Goal: Book appointment/travel/reservation

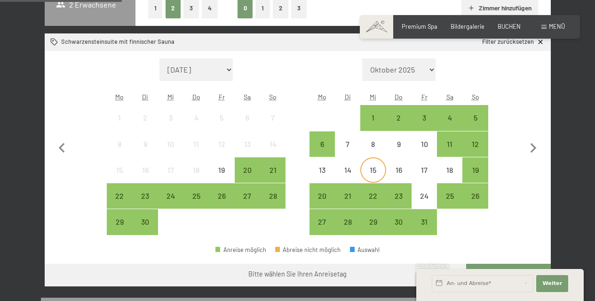
scroll to position [188, 0]
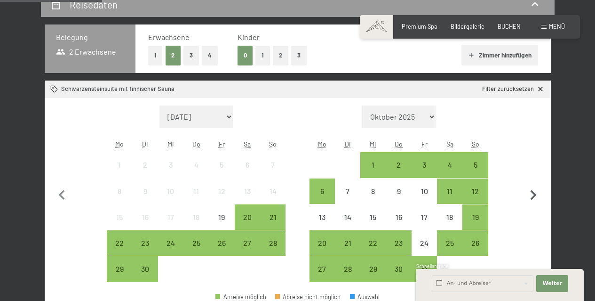
click at [531, 195] on icon "button" at bounding box center [533, 195] width 20 height 20
select select "[DATE]"
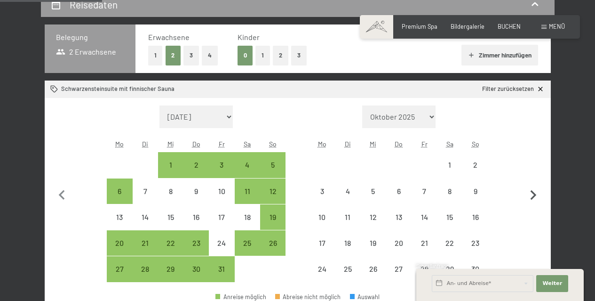
click at [531, 195] on icon "button" at bounding box center [533, 195] width 20 height 20
select select "[DATE]"
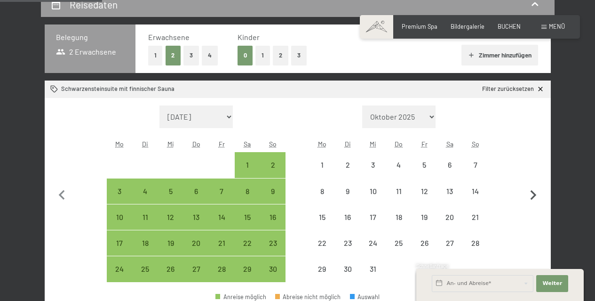
click at [531, 195] on icon "button" at bounding box center [533, 195] width 20 height 20
select select "[DATE]"
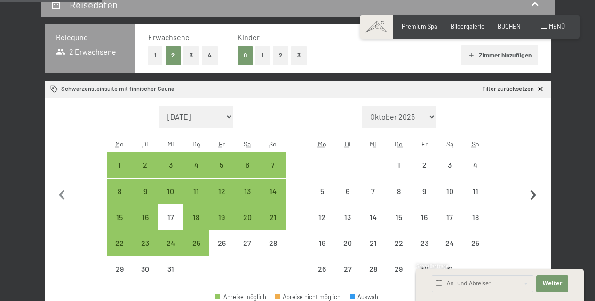
select select "[DATE]"
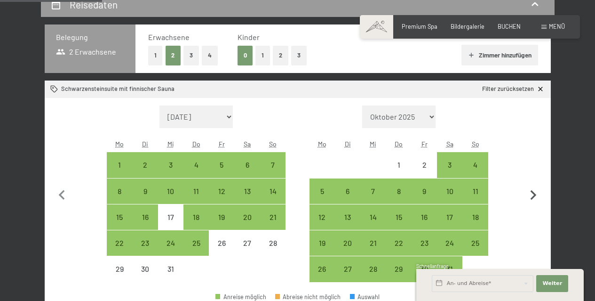
click at [531, 195] on icon "button" at bounding box center [533, 195] width 20 height 20
select select "[DATE]"
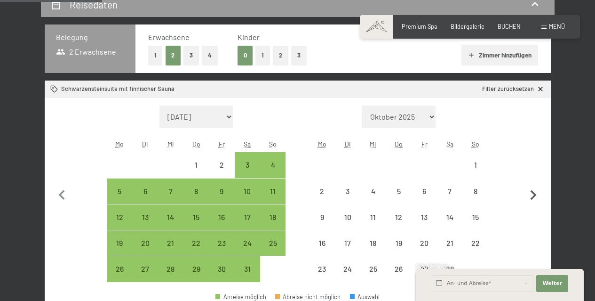
select select "[DATE]"
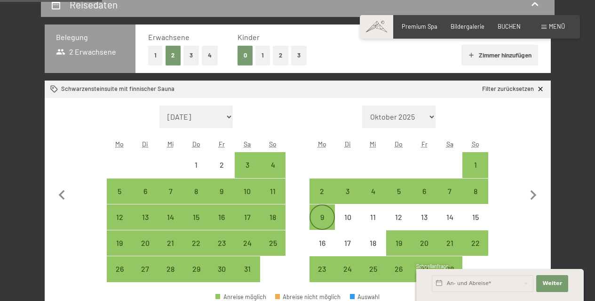
click at [317, 219] on div "9" at bounding box center [322, 225] width 24 height 24
select select "[DATE]"
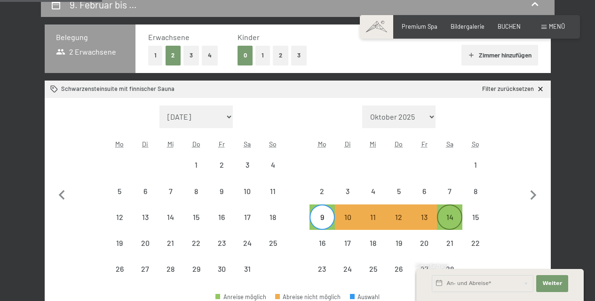
click at [450, 219] on div "14" at bounding box center [450, 225] width 24 height 24
select select "[DATE]"
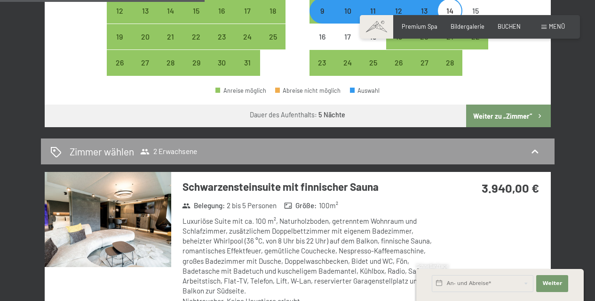
scroll to position [421, 0]
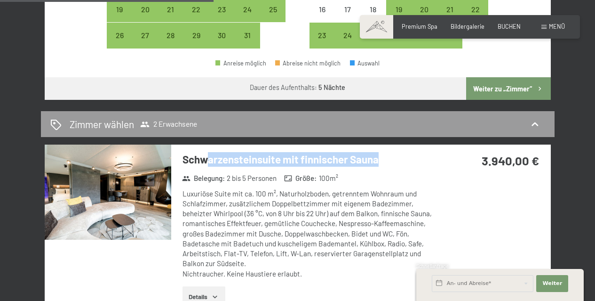
drag, startPoint x: 376, startPoint y: 160, endPoint x: 207, endPoint y: 166, distance: 168.9
click at [207, 166] on h3 "Schwarzensteinsuite mit finnischer Sauna" at bounding box center [309, 159] width 254 height 15
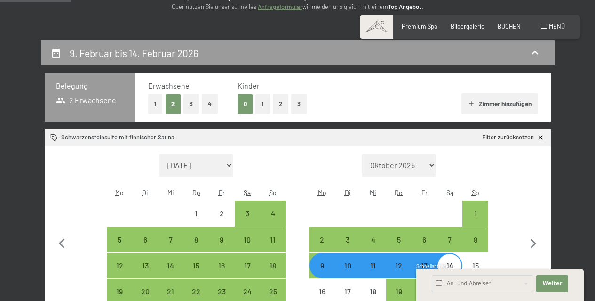
scroll to position [141, 0]
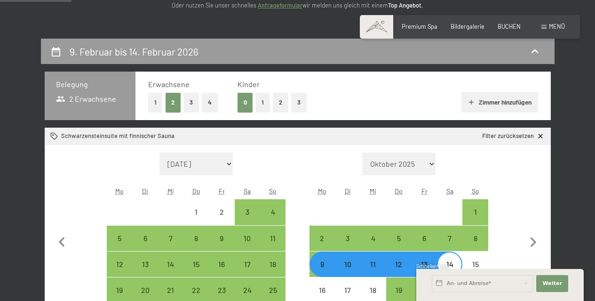
click at [284, 104] on button "2" at bounding box center [281, 102] width 16 height 19
select select "[DATE]"
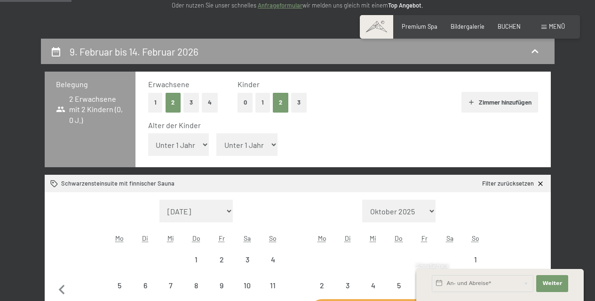
click at [182, 152] on select "Unter 1 Jahr 1 Jahr 2 Jahre 3 Jahre 4 Jahre 5 Jahre 6 Jahre 7 Jahre 8 Jahre 9 J…" at bounding box center [178, 144] width 61 height 23
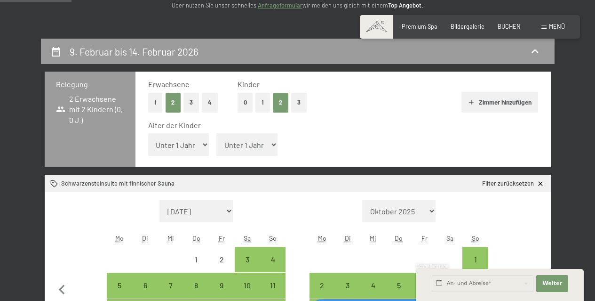
select select "11"
click at [148, 133] on select "Unter 1 Jahr 1 Jahr 2 Jahre 3 Jahre 4 Jahre 5 Jahre 6 Jahre 7 Jahre 8 Jahre 9 J…" at bounding box center [178, 144] width 61 height 23
select select "[DATE]"
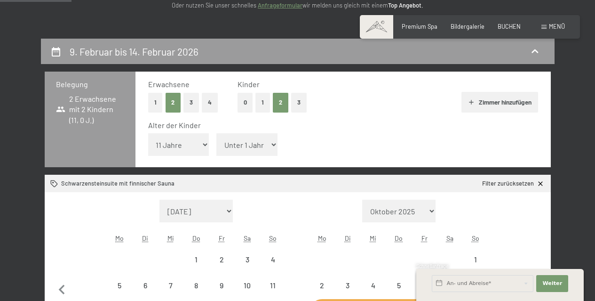
click at [220, 138] on select "Unter 1 Jahr 1 Jahr 2 Jahre 3 Jahre 4 Jahre 5 Jahre 6 Jahre 7 Jahre 8 Jahre 9 J…" at bounding box center [246, 144] width 61 height 23
select select "[DATE]"
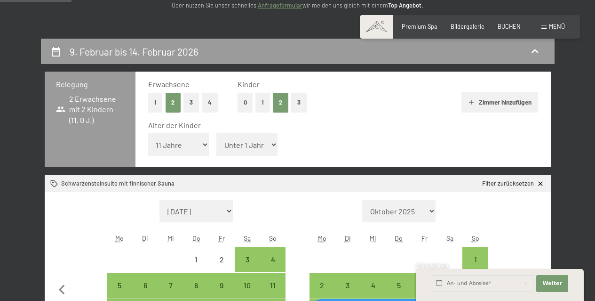
click at [225, 141] on select "Unter 1 Jahr 1 Jahr 2 Jahre 3 Jahre 4 Jahre 5 Jahre 6 Jahre 7 Jahre 8 Jahre 9 J…" at bounding box center [246, 144] width 61 height 23
select select "14"
click at [216, 133] on select "Unter 1 Jahr 1 Jahr 2 Jahre 3 Jahre 4 Jahre 5 Jahre 6 Jahre 7 Jahre 8 Jahre 9 J…" at bounding box center [246, 144] width 61 height 23
select select "[DATE]"
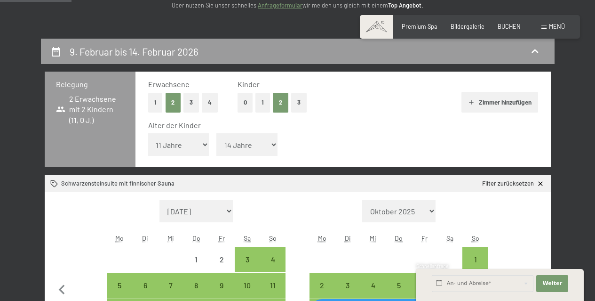
select select "[DATE]"
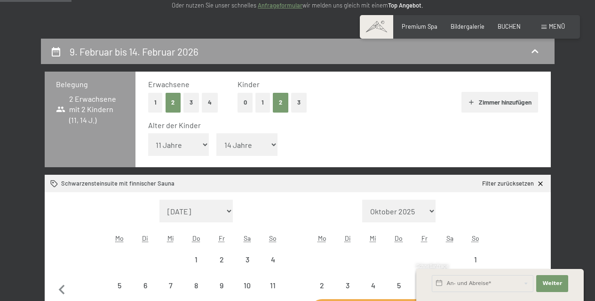
select select "[DATE]"
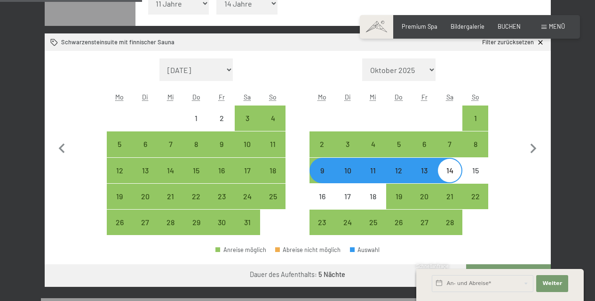
scroll to position [329, 0]
